Goal: Find specific page/section: Find specific page/section

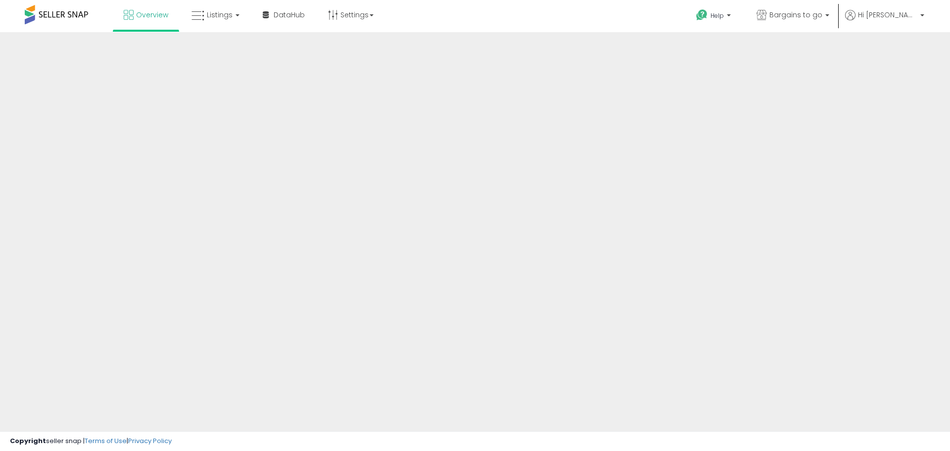
click at [244, 283] on div at bounding box center [475, 237] width 950 height 411
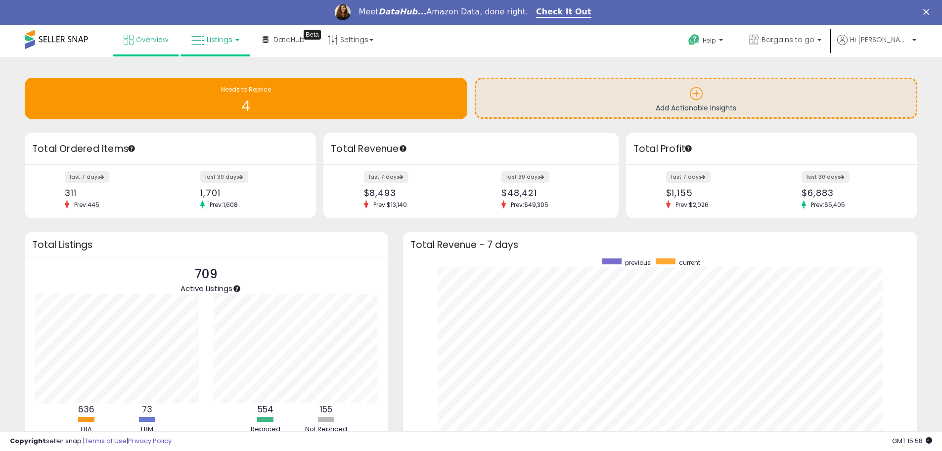
click at [229, 41] on span "Listings" at bounding box center [220, 40] width 26 height 10
click at [230, 74] on icon at bounding box center [222, 73] width 43 height 13
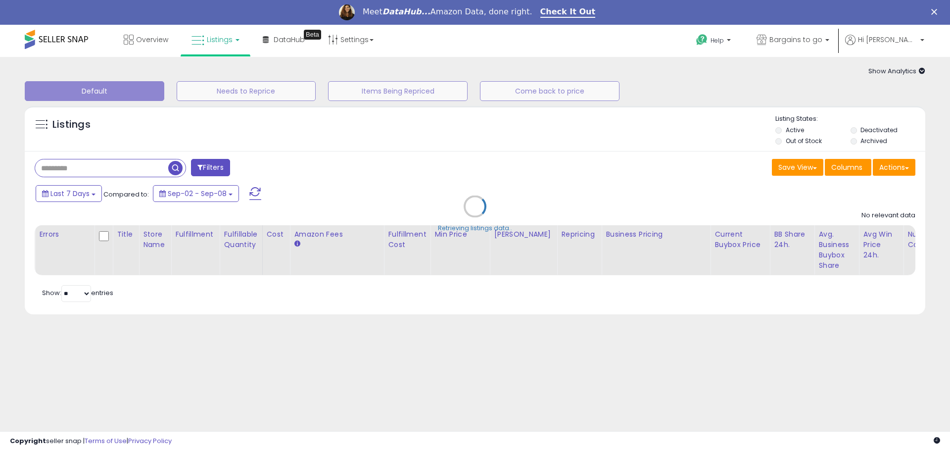
type input "********"
